Goal: Task Accomplishment & Management: Manage account settings

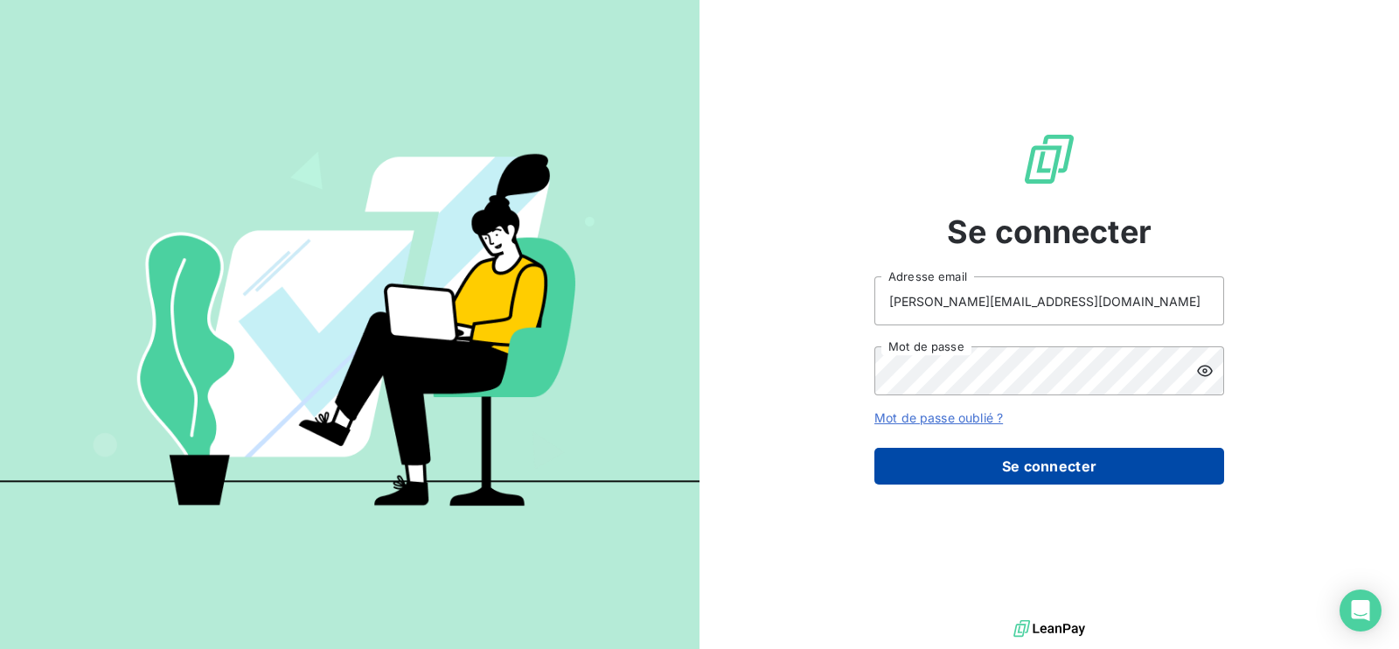
click at [961, 458] on button "Se connecter" at bounding box center [1049, 466] width 350 height 37
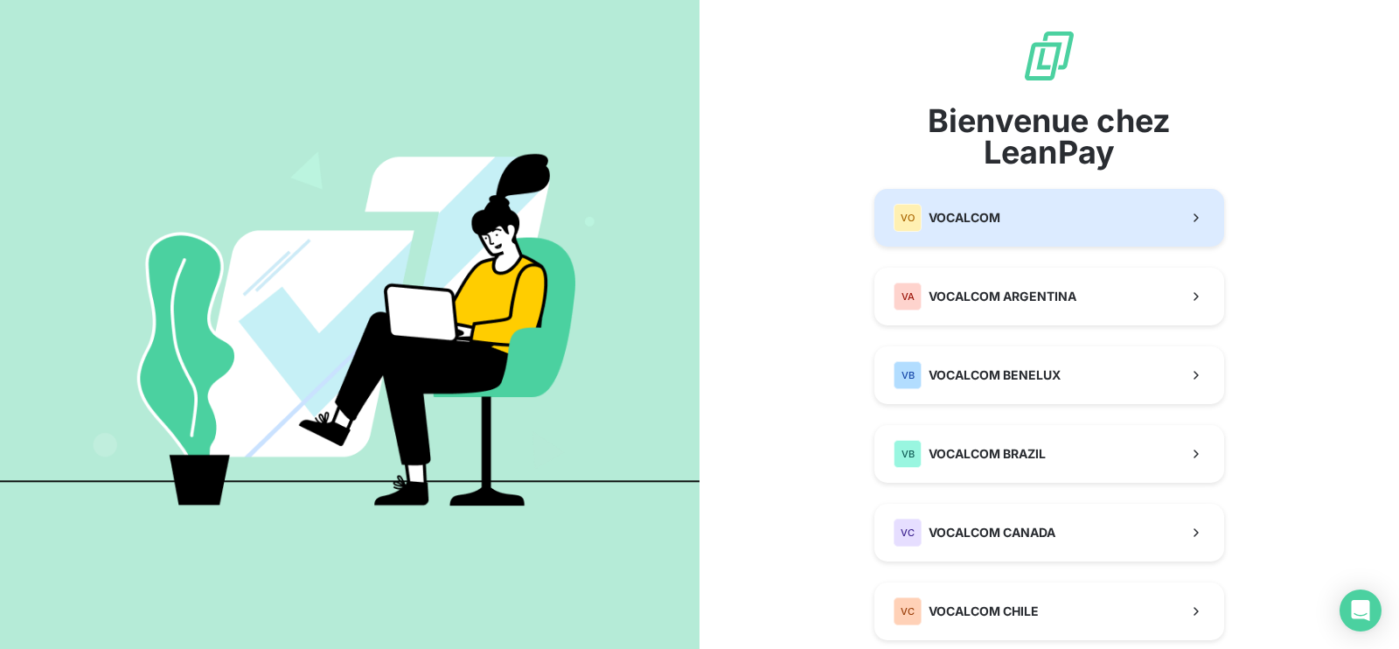
click at [987, 221] on span "VOCALCOM" at bounding box center [964, 217] width 72 height 17
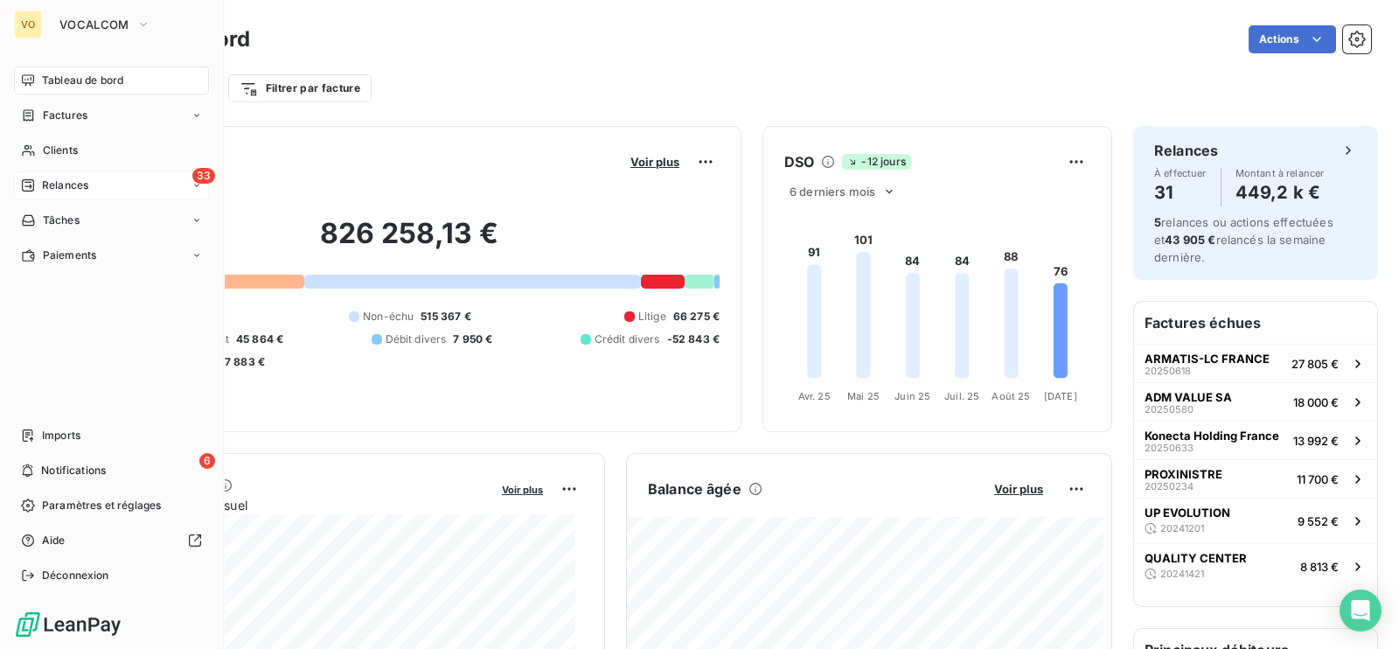
click at [65, 181] on span "Relances" at bounding box center [65, 185] width 46 height 16
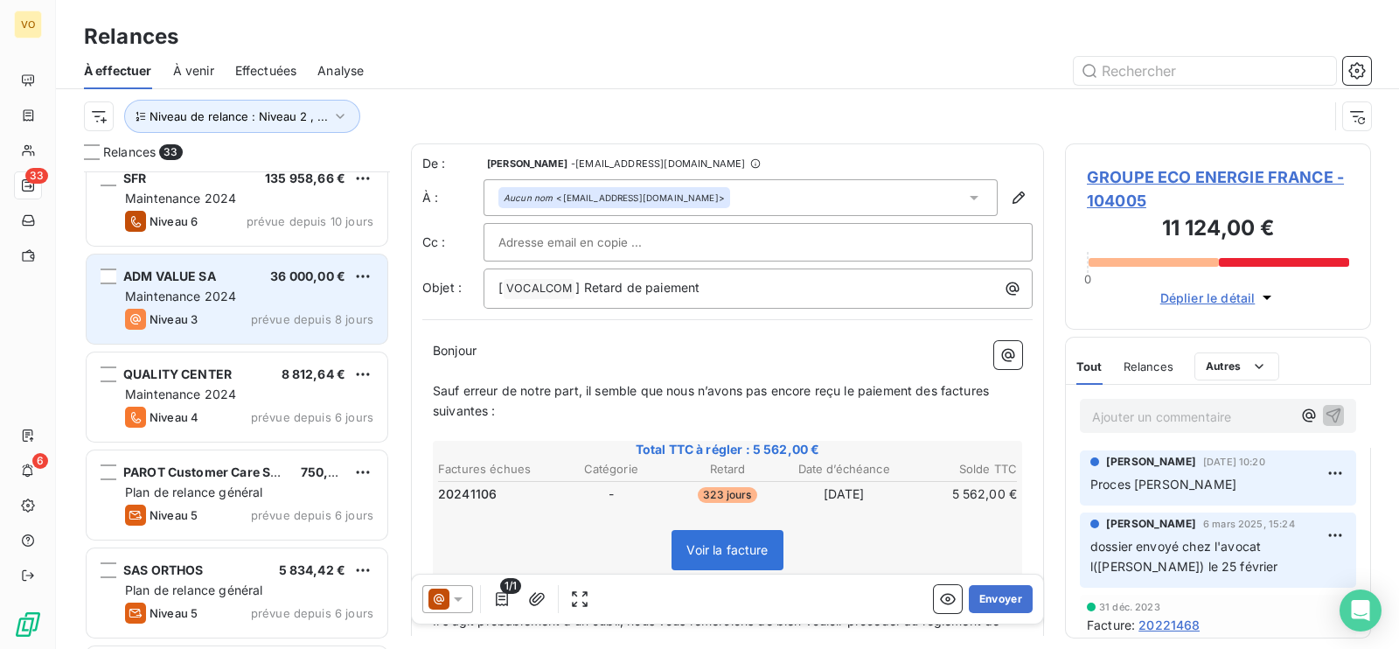
scroll to position [2622, 0]
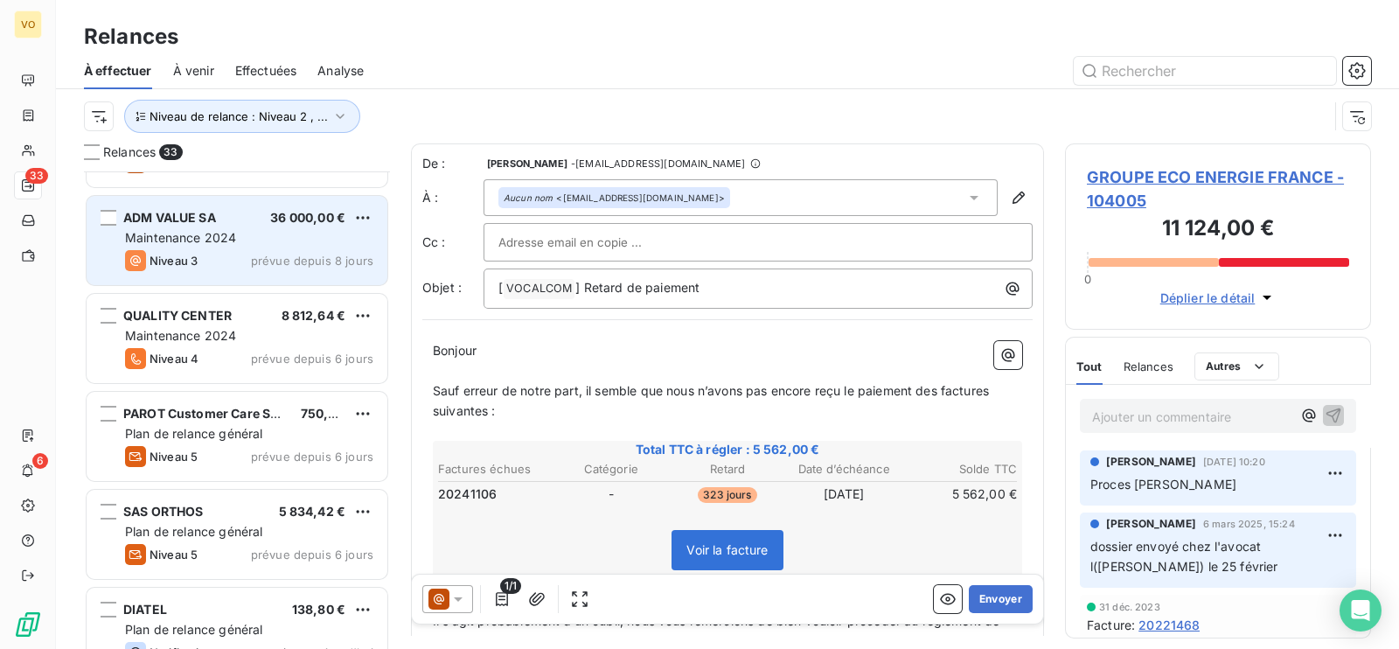
click at [219, 226] on div "ADM VALUE SA 36 000,00 € Maintenance 2024 Niveau 3 prévue depuis 8 jours" at bounding box center [237, 240] width 301 height 89
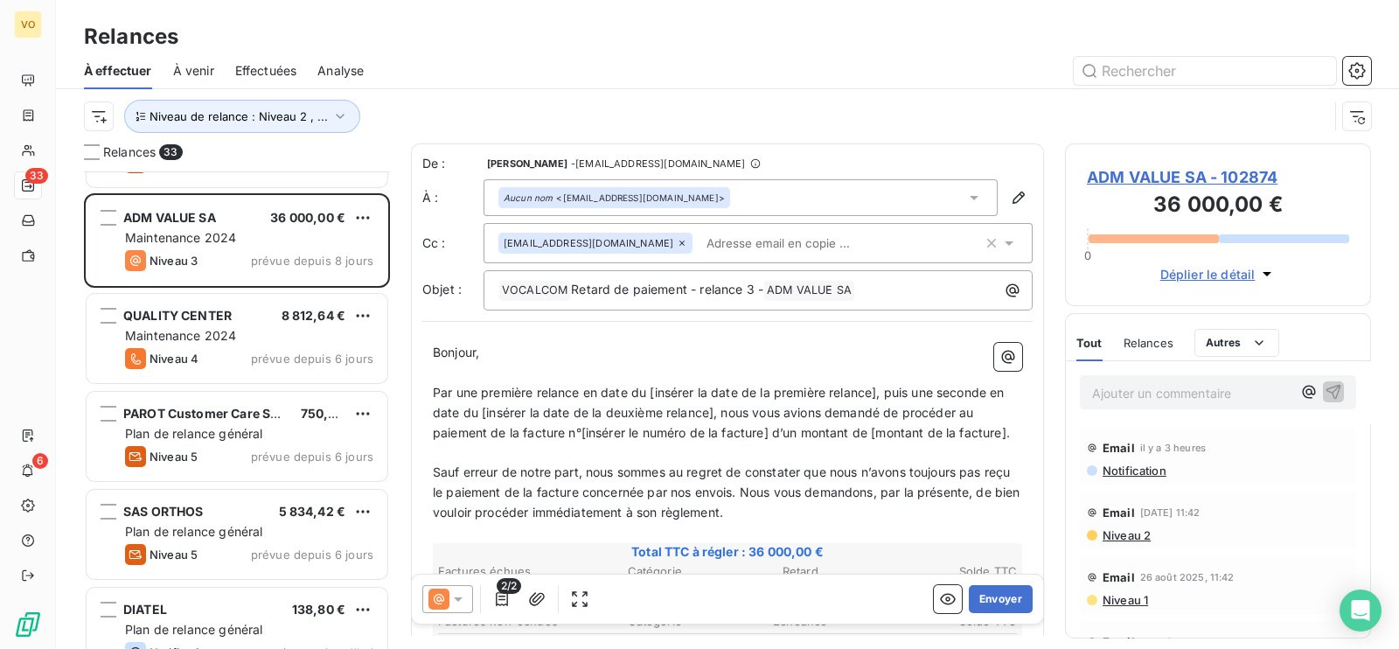
click at [786, 462] on p "﻿" at bounding box center [727, 452] width 589 height 20
click at [1142, 176] on span "ADM VALUE SA - 102874" at bounding box center [1218, 177] width 262 height 24
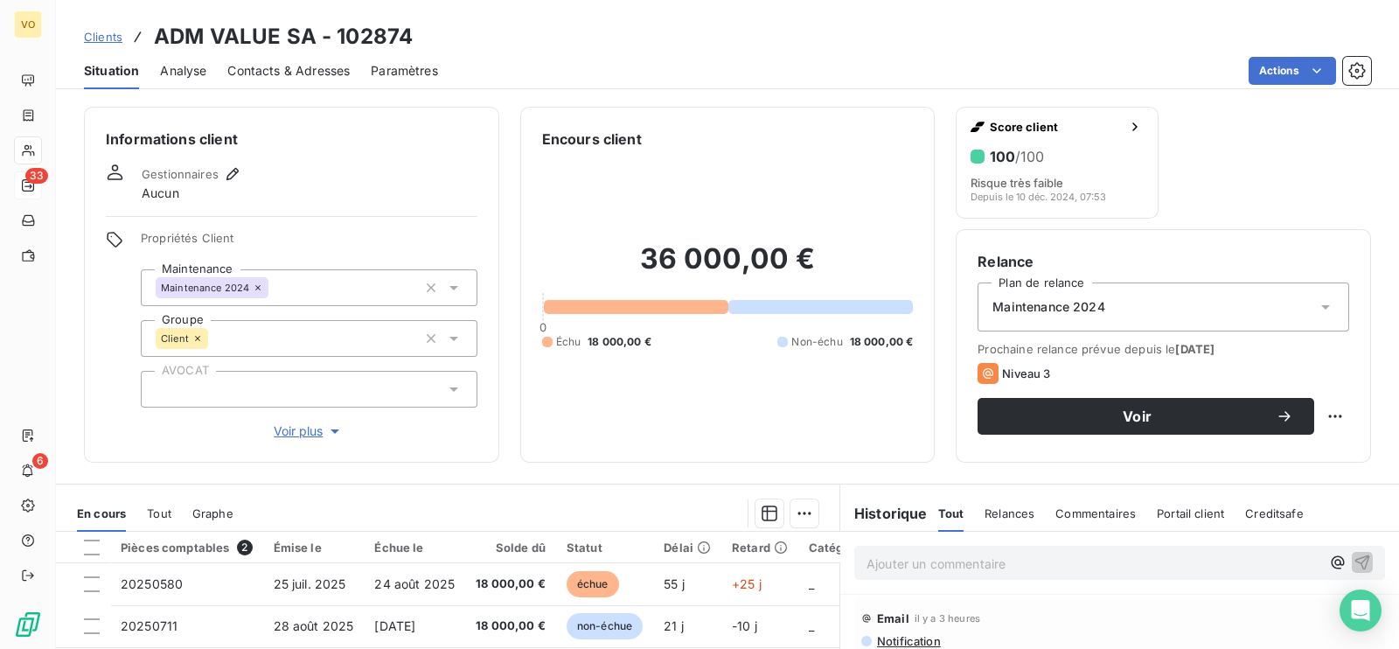
drag, startPoint x: 910, startPoint y: 563, endPoint x: 916, endPoint y: 556, distance: 9.3
click at [915, 557] on p "Ajouter un commentaire ﻿" at bounding box center [1093, 563] width 454 height 22
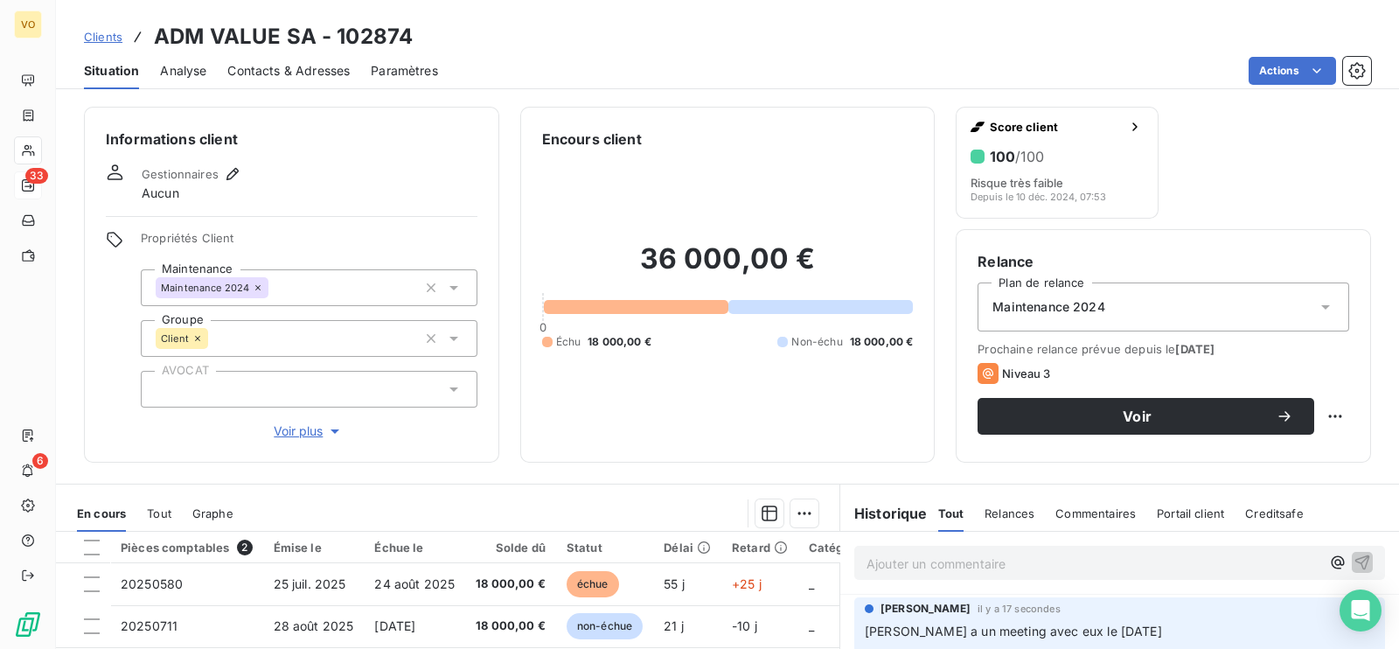
click at [645, 408] on div "36 000,00 € 0 Échu 18 000,00 € Non-échu 18 000,00 €" at bounding box center [728, 294] width 372 height 291
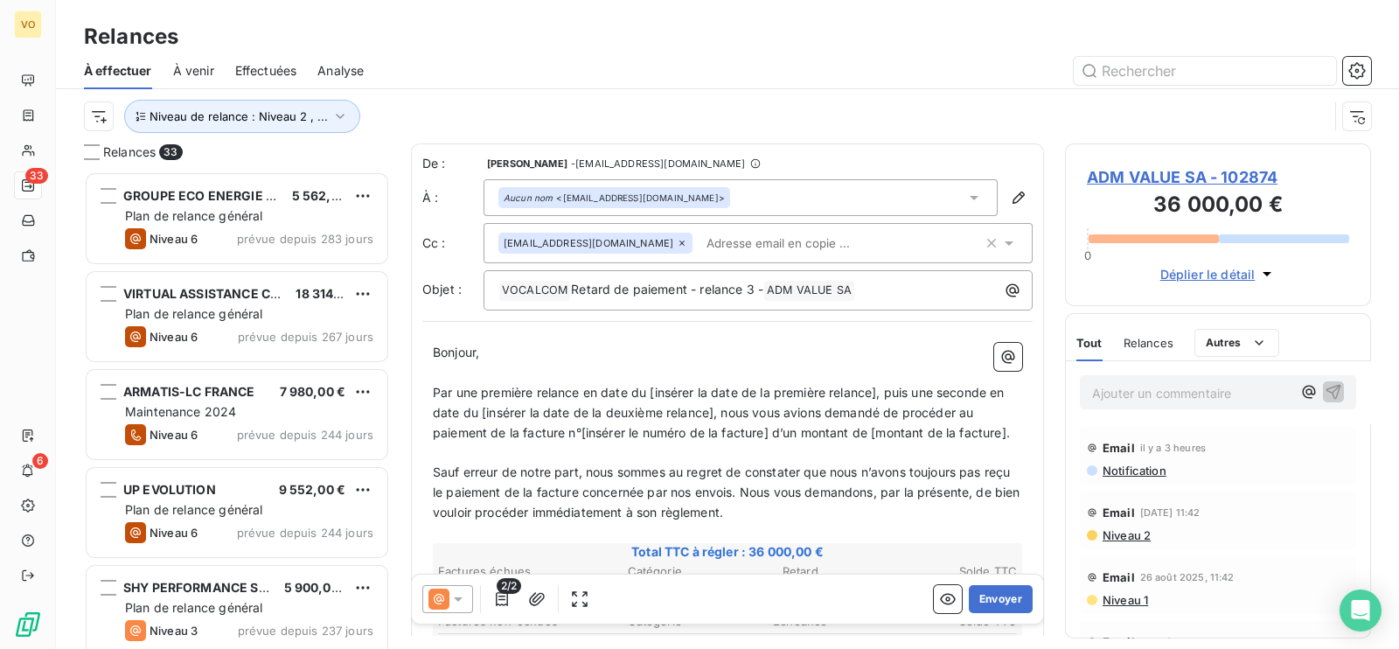
scroll to position [460, 288]
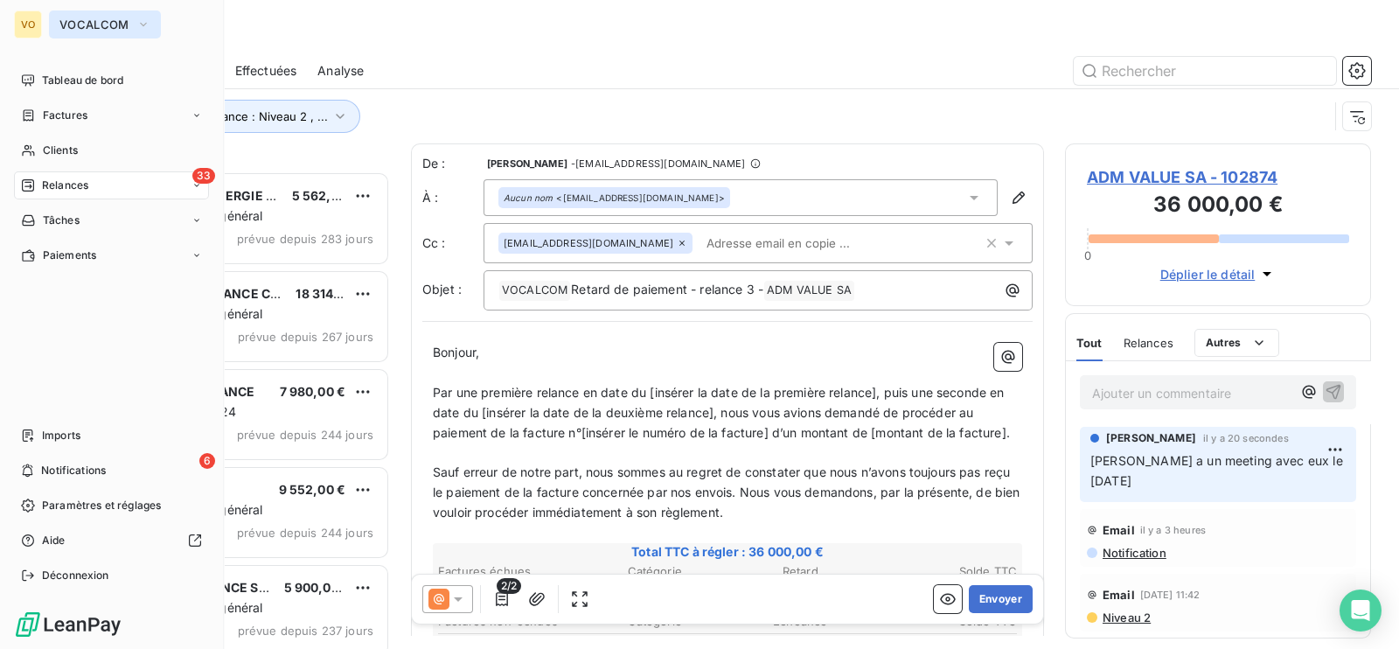
click at [98, 18] on span "VOCALCOM" at bounding box center [94, 24] width 70 height 14
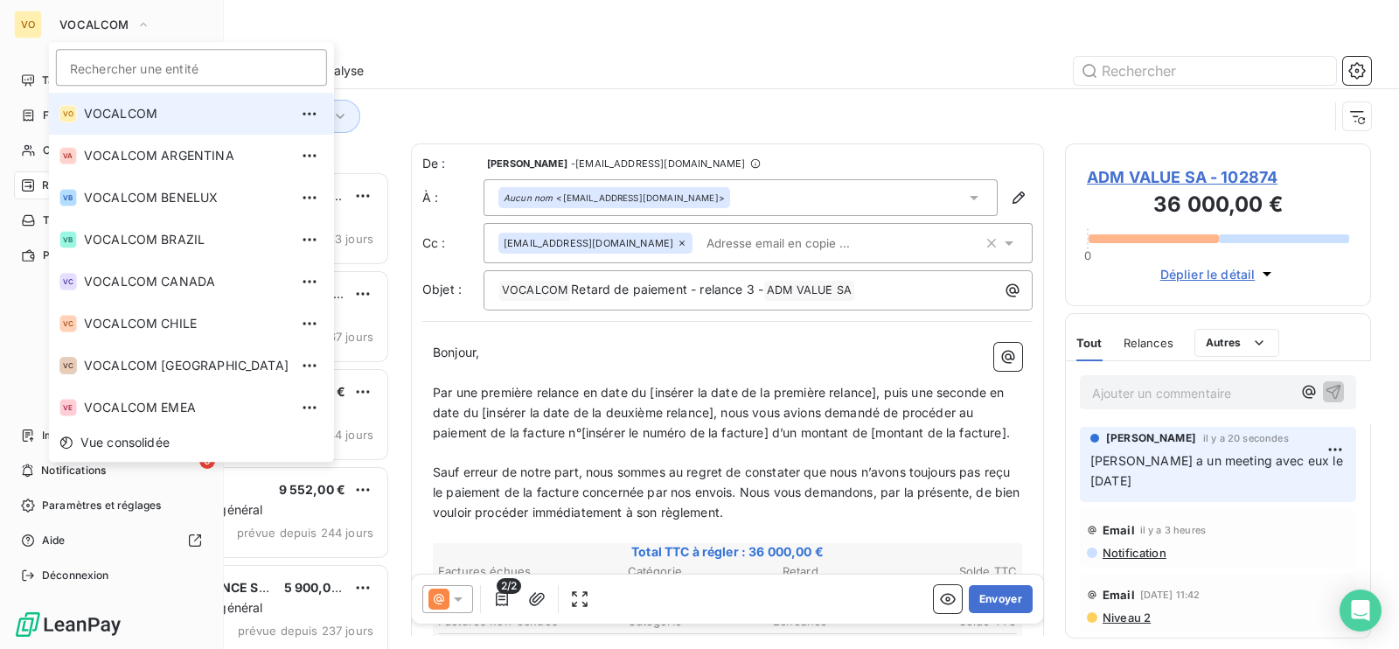
click at [119, 115] on span "VOCALCOM" at bounding box center [186, 113] width 205 height 17
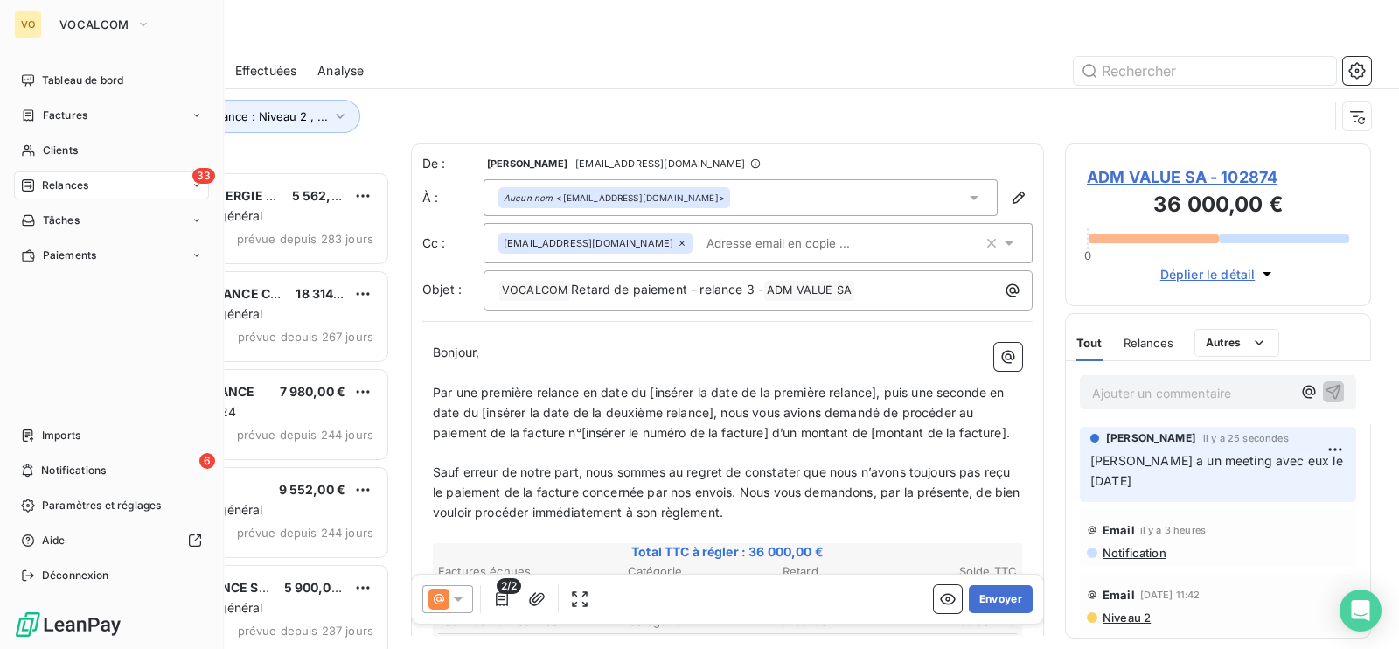
scroll to position [460, 288]
click at [50, 145] on span "Clients" at bounding box center [60, 150] width 35 height 16
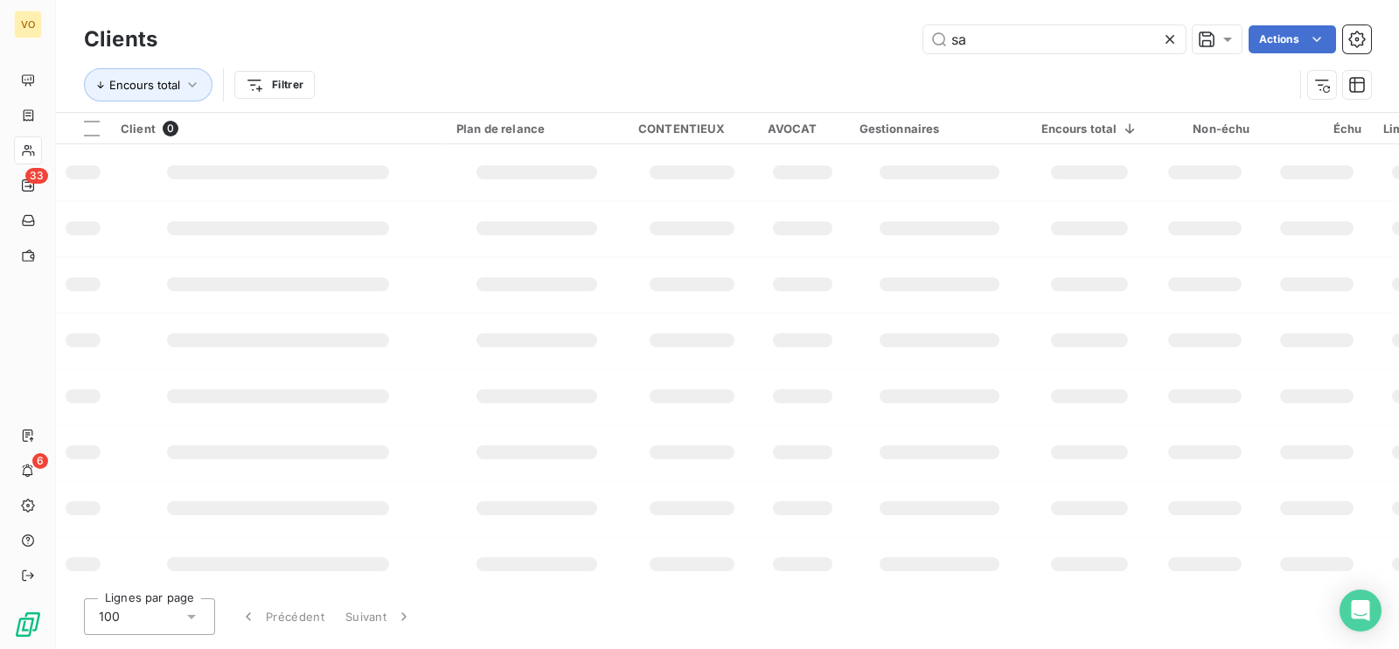
type input "s"
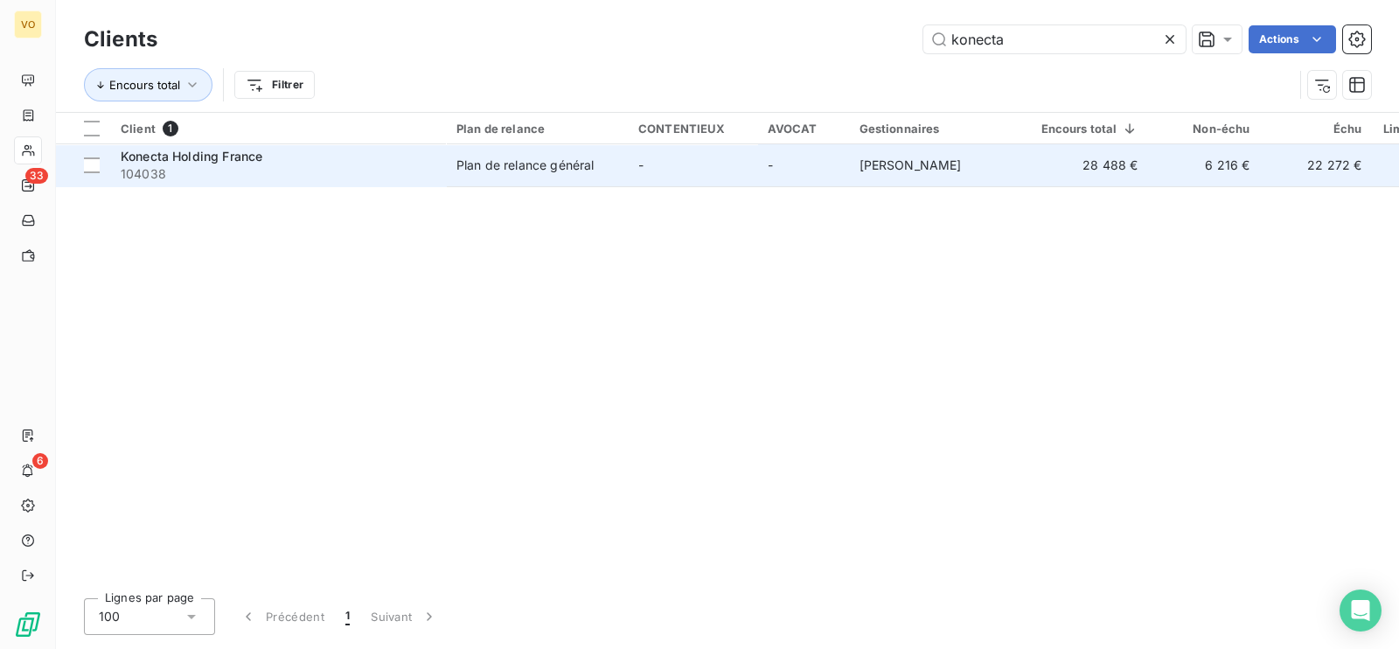
type input "konecta"
click at [587, 168] on div "Plan de relance général" at bounding box center [524, 164] width 137 height 17
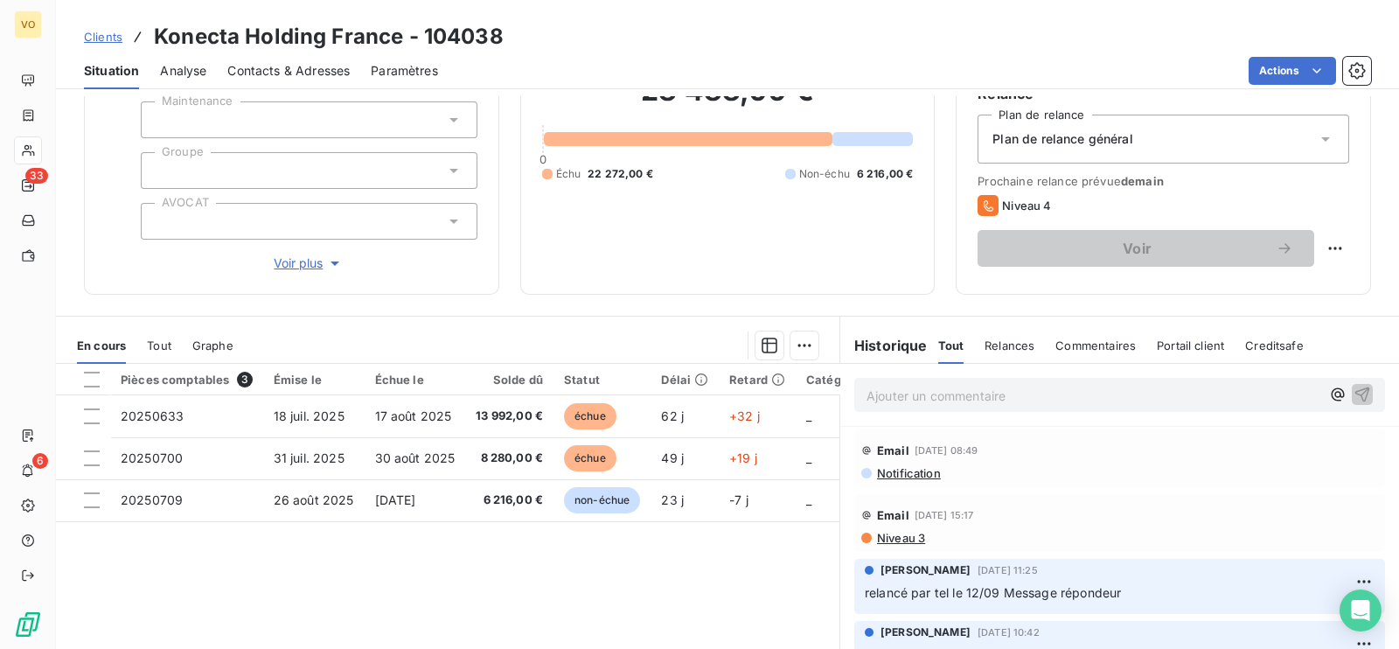
scroll to position [218, 0]
